Goal: Information Seeking & Learning: Compare options

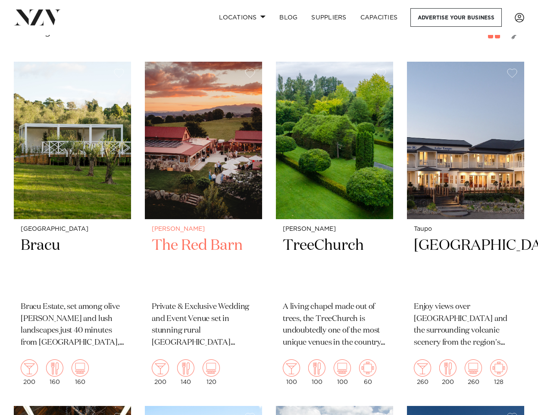
scroll to position [369, 0]
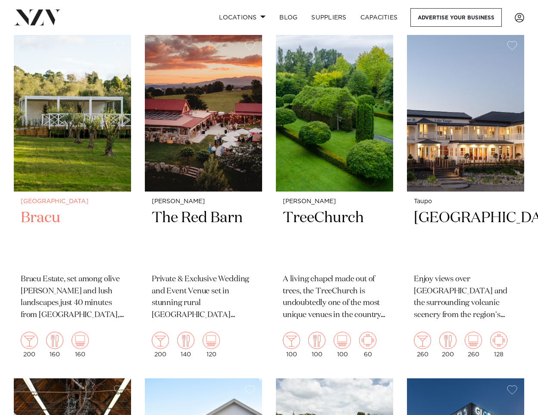
click at [91, 96] on img at bounding box center [72, 112] width 117 height 157
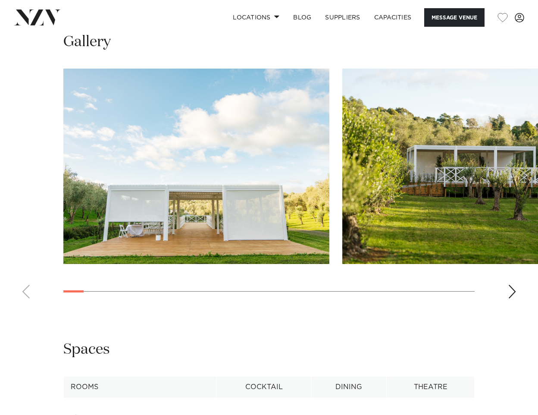
scroll to position [1049, 0]
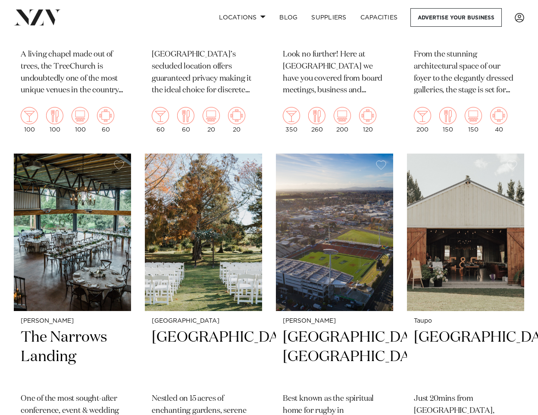
scroll to position [1283, 0]
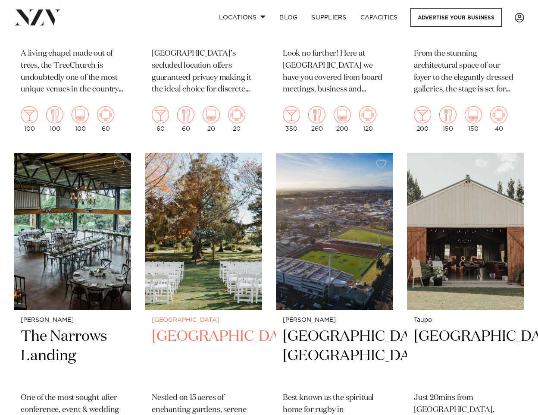
click at [209, 230] on img at bounding box center [203, 231] width 117 height 157
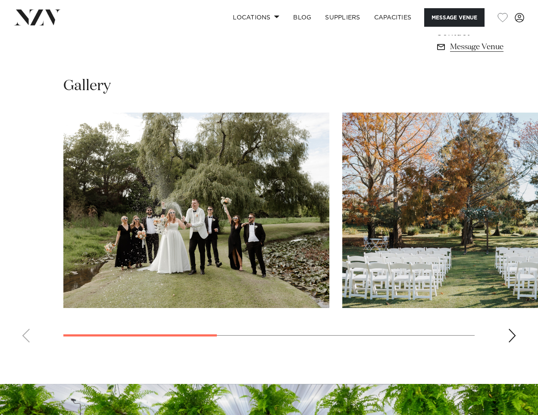
scroll to position [546, 0]
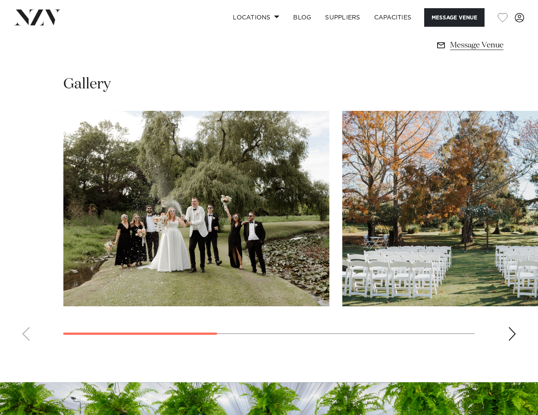
click at [515, 327] on div "Next slide" at bounding box center [512, 334] width 9 height 14
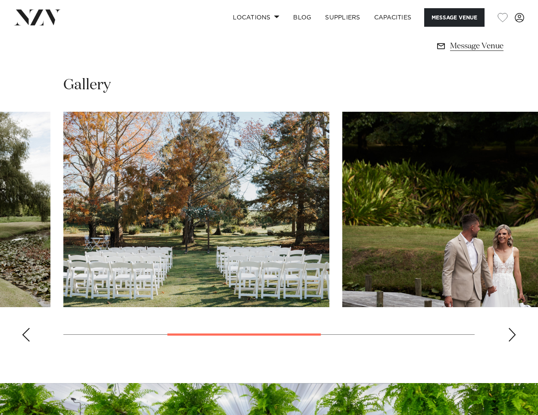
click at [515, 328] on div "Next slide" at bounding box center [512, 335] width 9 height 14
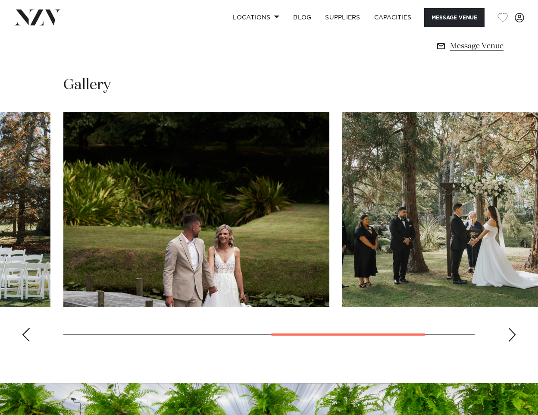
click at [515, 328] on div "Next slide" at bounding box center [512, 335] width 9 height 14
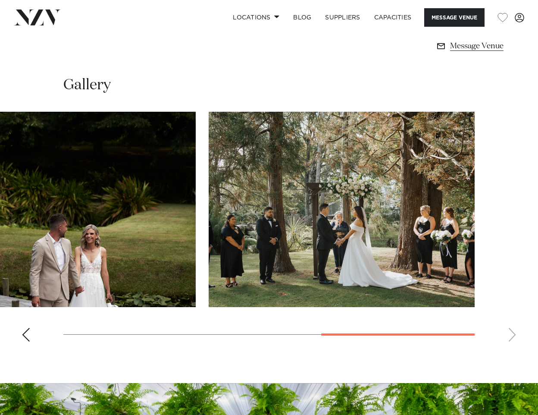
click at [515, 314] on swiper-container at bounding box center [269, 230] width 538 height 237
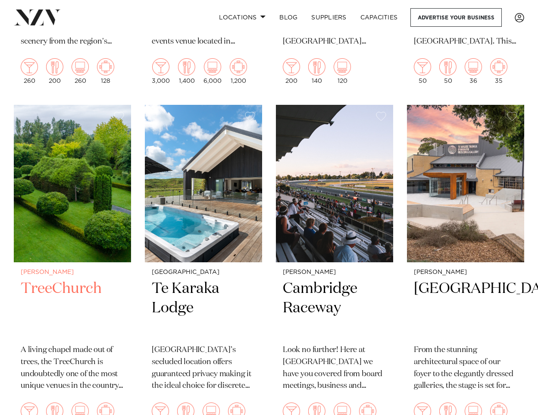
scroll to position [986, 0]
